Goal: Navigation & Orientation: Find specific page/section

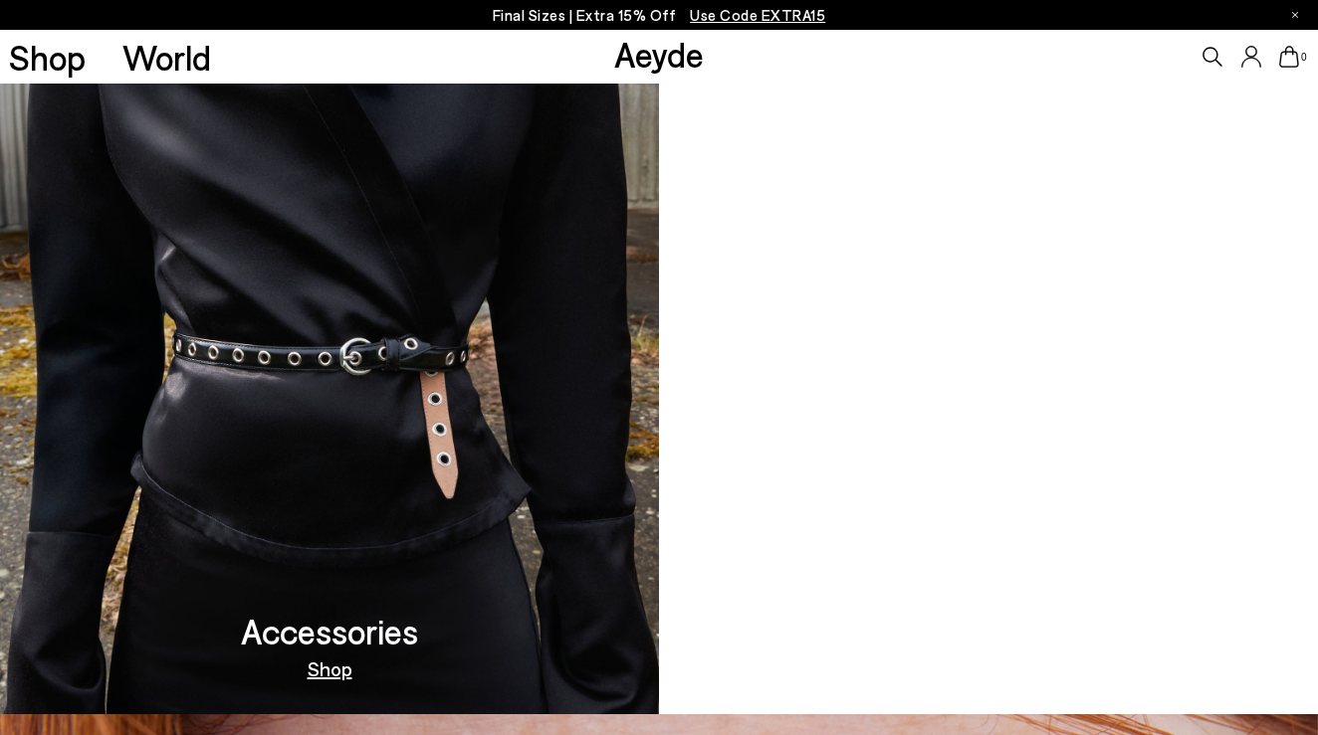
scroll to position [2114, 0]
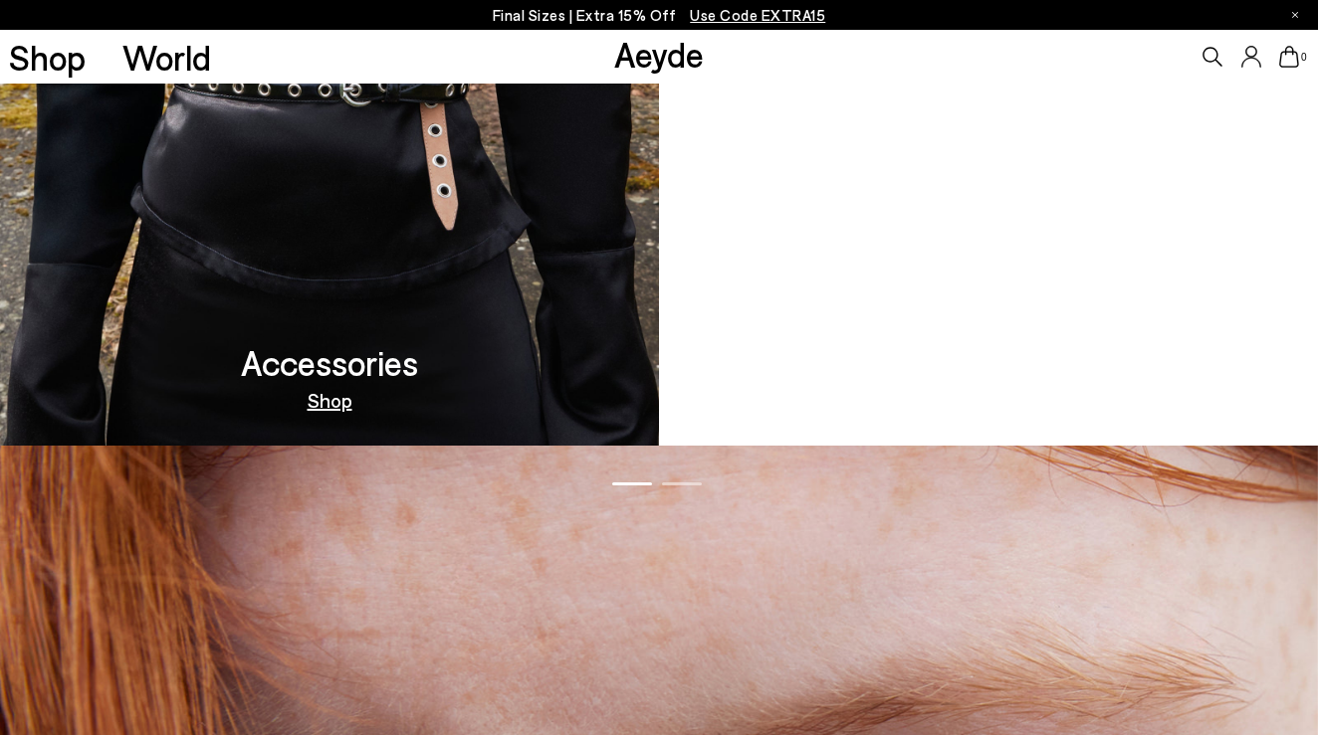
click at [933, 368] on h3 "Moccasin Capsule" at bounding box center [988, 362] width 271 height 35
click at [989, 402] on link "Out Now" at bounding box center [988, 400] width 78 height 20
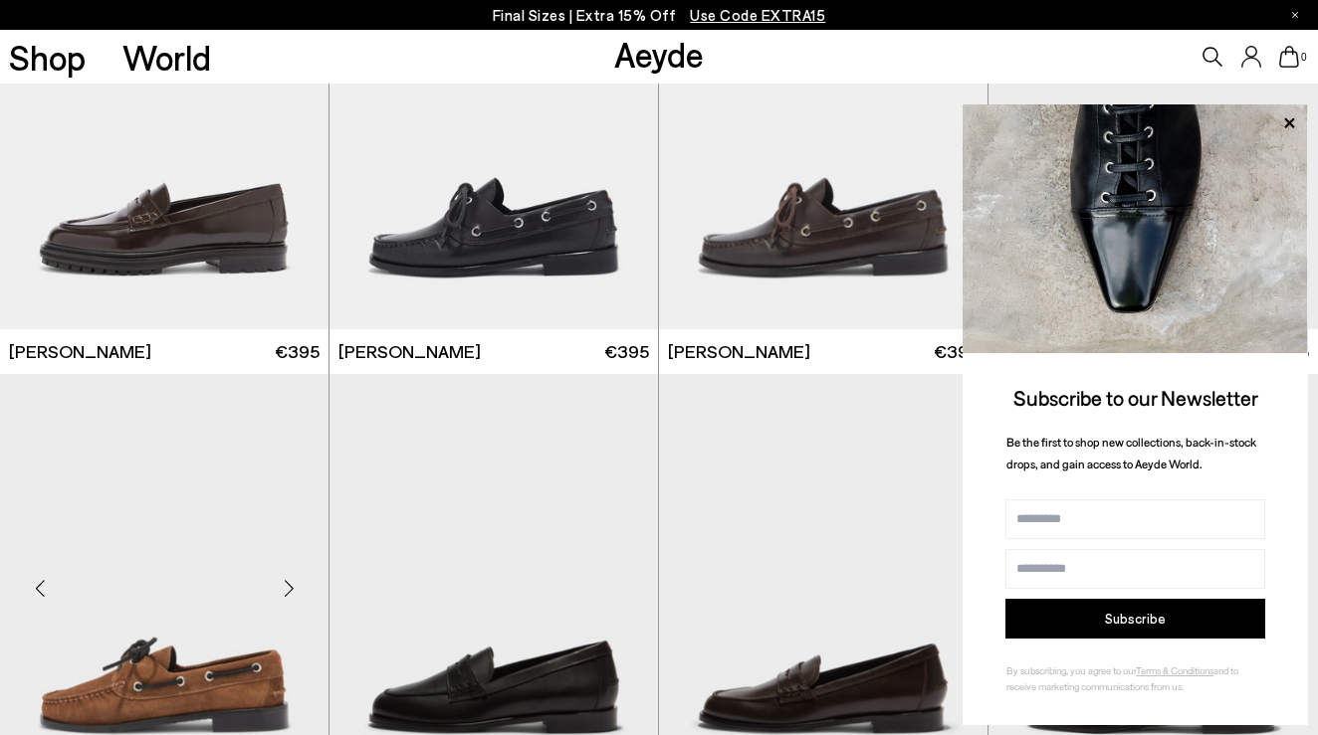
scroll to position [1919, 0]
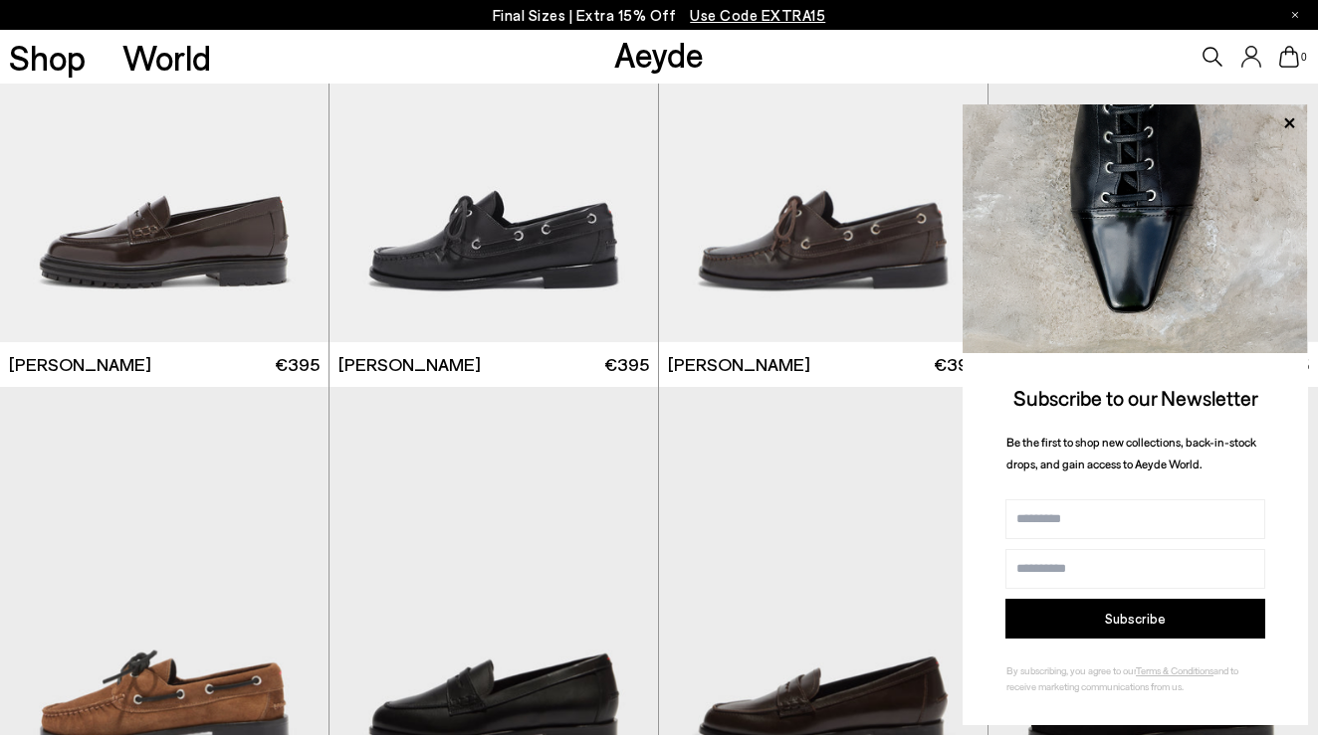
click at [1285, 119] on icon at bounding box center [1289, 123] width 26 height 26
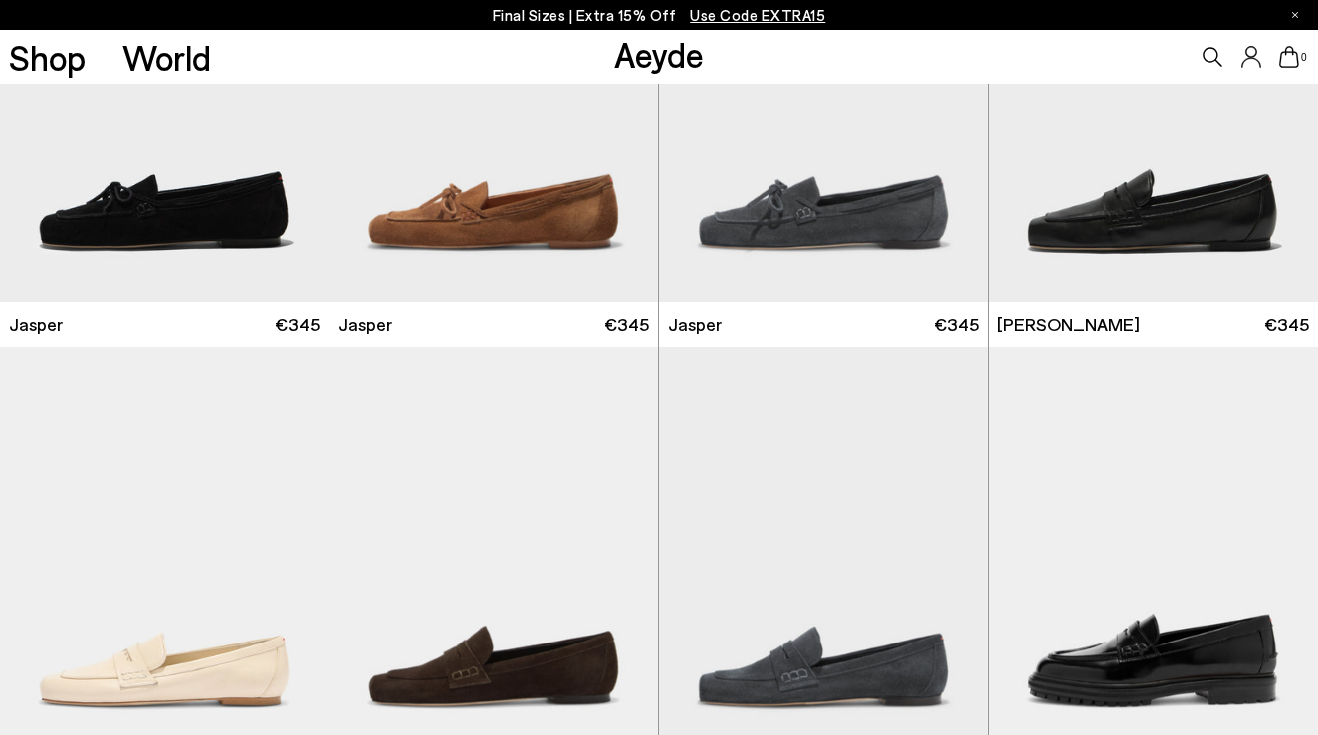
scroll to position [341, 0]
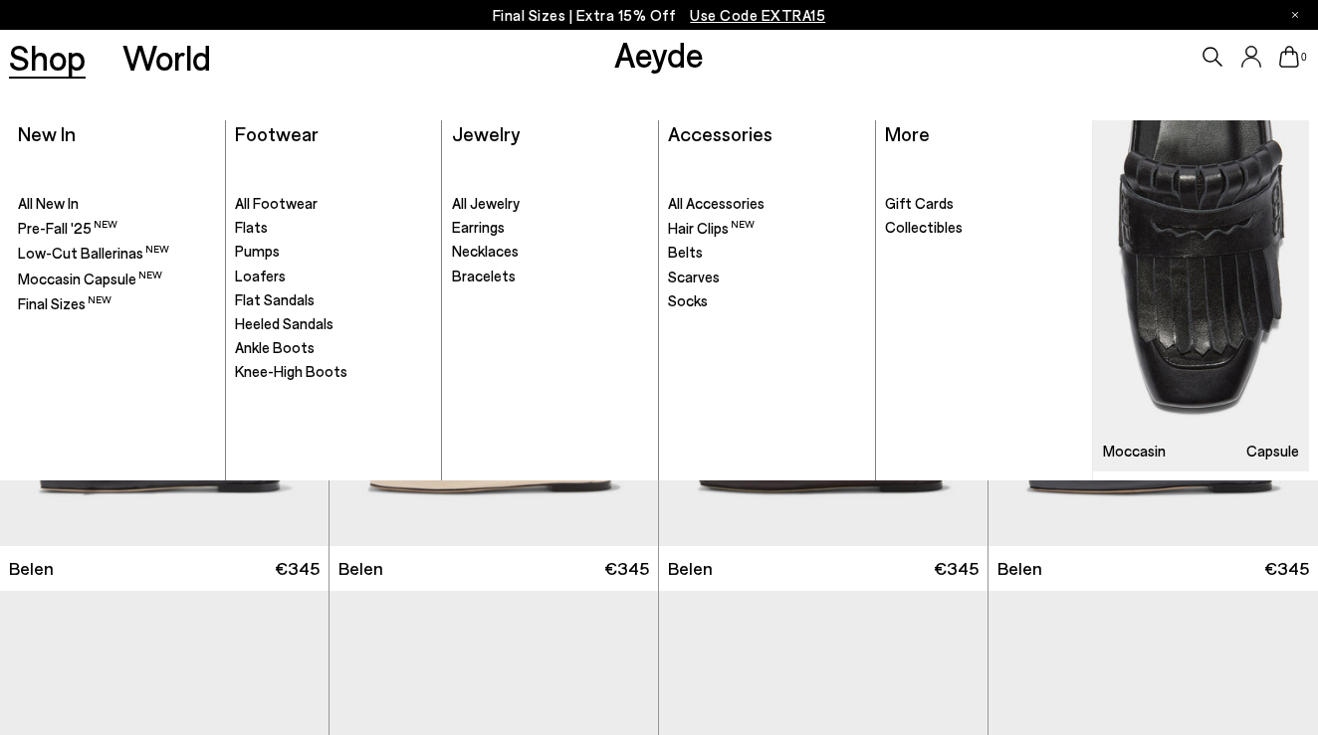
click at [65, 69] on link "Shop" at bounding box center [47, 57] width 77 height 35
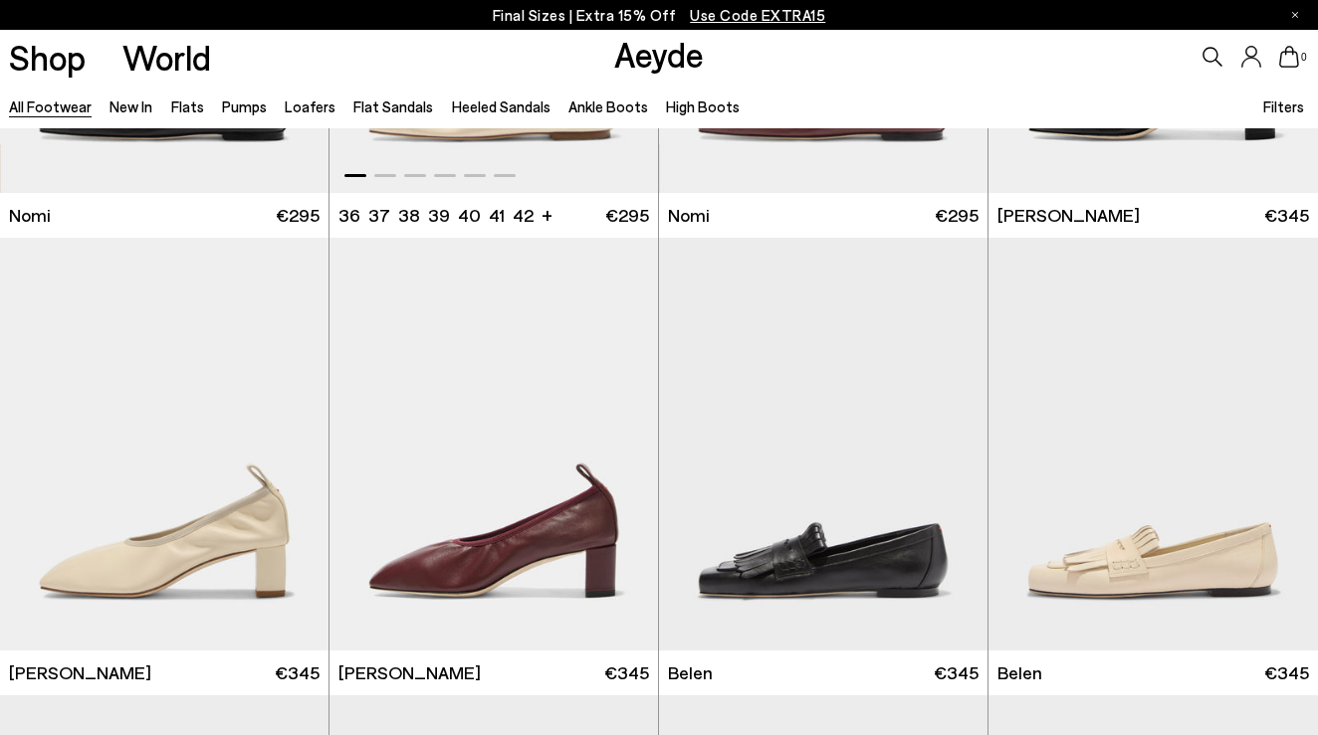
scroll to position [573, 0]
